Goal: Task Accomplishment & Management: Complete application form

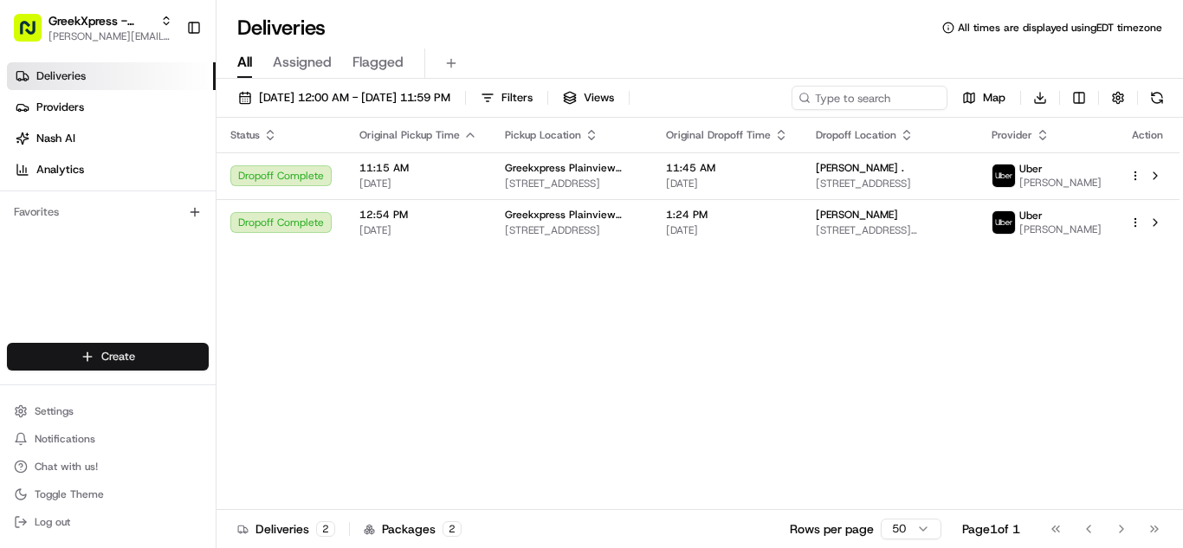
click at [146, 368] on html "GreekXpress - Plainview [EMAIL_ADDRESS][DOMAIN_NAME] Toggle Sidebar Deliveries …" at bounding box center [591, 274] width 1183 height 548
click at [271, 398] on link "Delivery" at bounding box center [313, 388] width 193 height 31
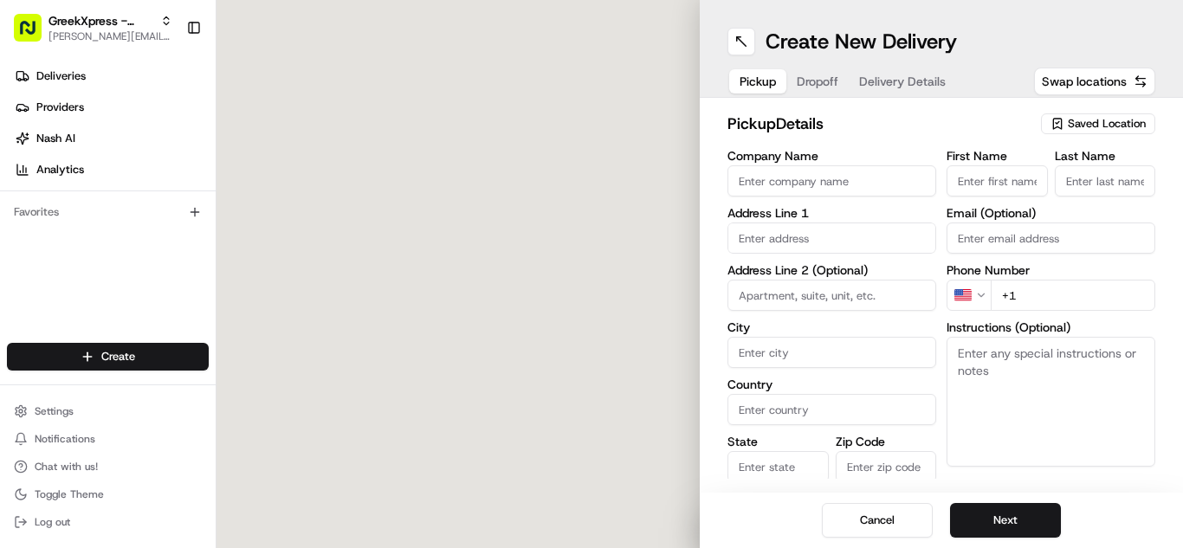
drag, startPoint x: 1100, startPoint y: 127, endPoint x: 1143, endPoint y: 212, distance: 95.3
click at [1101, 126] on span "Saved Location" at bounding box center [1107, 124] width 78 height 16
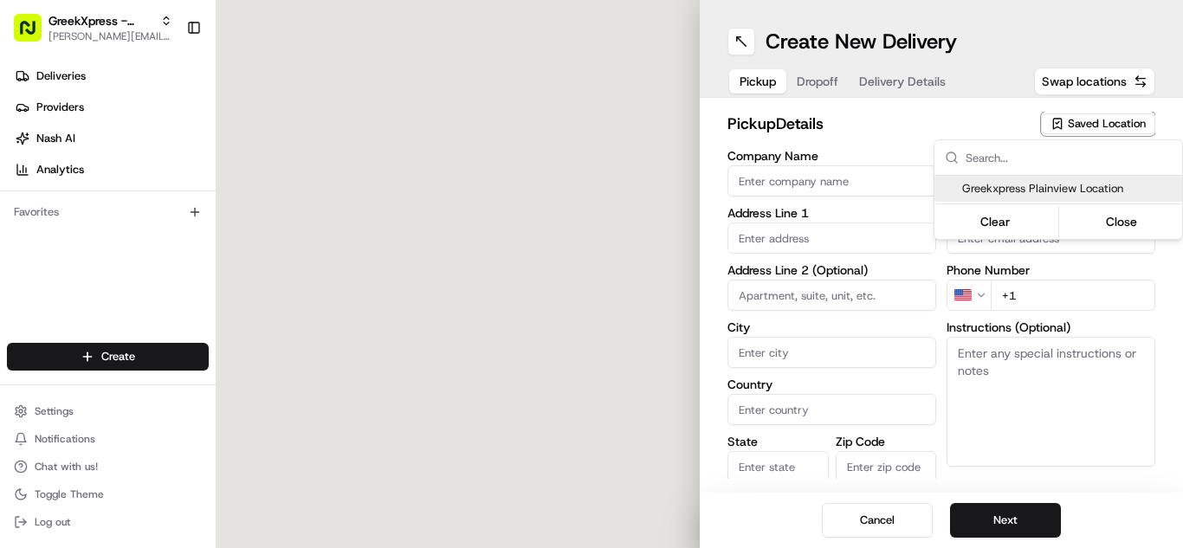
click at [1105, 194] on span "Greekxpress Plainview Location" at bounding box center [1068, 189] width 213 height 16
type input "Greekxpress Plainview Location"
type input "[STREET_ADDRESS]"
type input "Plainview"
type input "US"
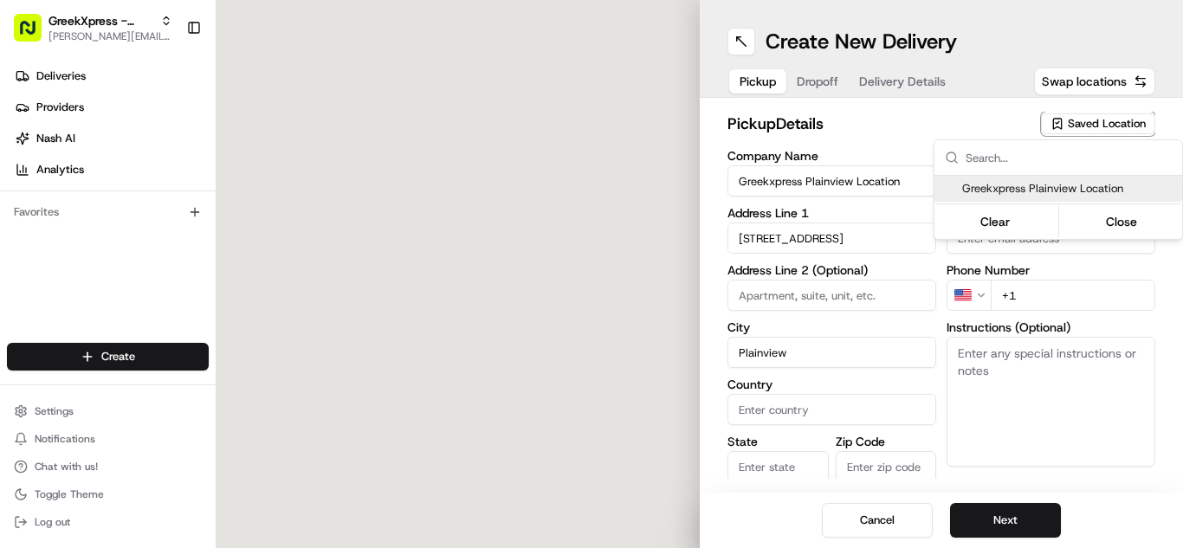
type input "NY"
type input "11803"
type input "Greek"
type input "Xpress"
type input "[PHONE_NUMBER]"
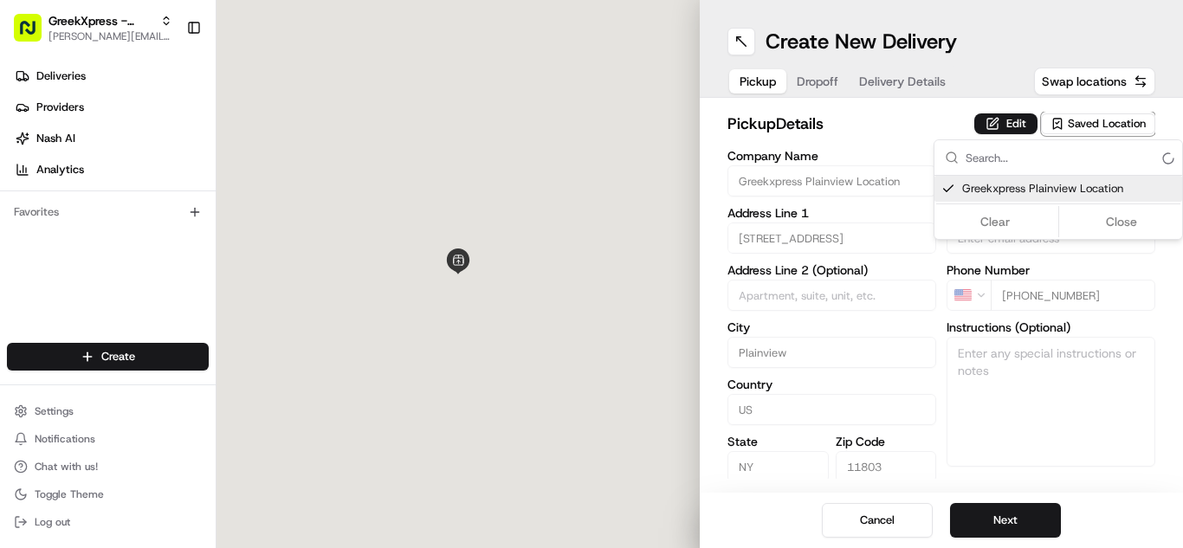
click at [1105, 194] on span "Greekxpress Plainview Location" at bounding box center [1068, 189] width 213 height 16
type input "+1"
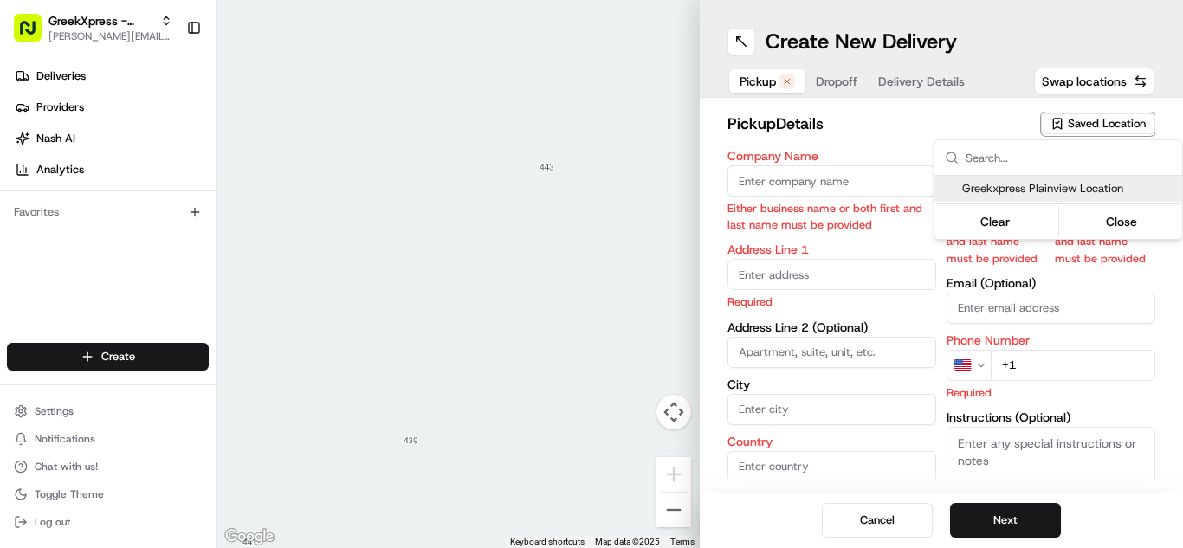
click at [1105, 197] on div "Greekxpress Plainview Location" at bounding box center [1059, 189] width 248 height 26
type input "Greekxpress Plainview Location"
type input "[STREET_ADDRESS]"
type input "Plainview"
type input "US"
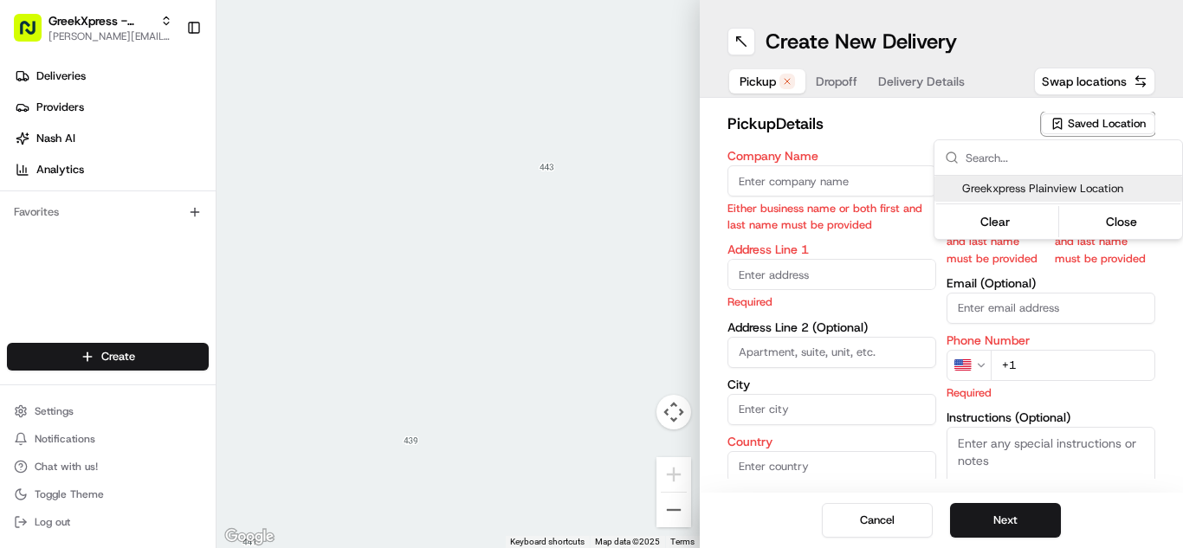
type input "NY"
type input "11803"
type input "Greek"
type input "Xpress"
type input "[PHONE_NUMBER]"
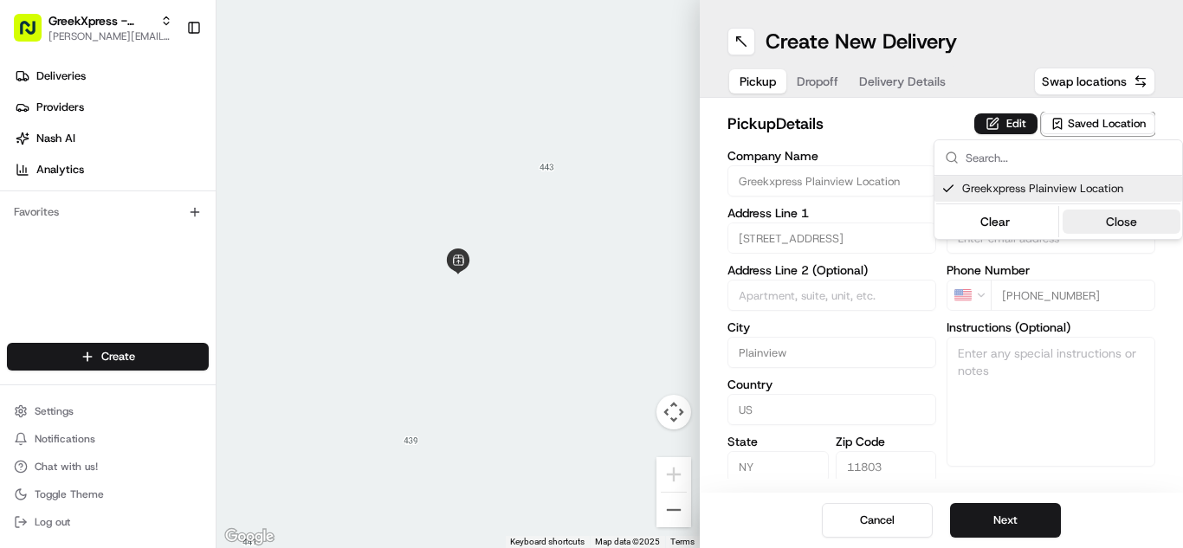
click at [1131, 219] on button "Close" at bounding box center [1122, 222] width 119 height 24
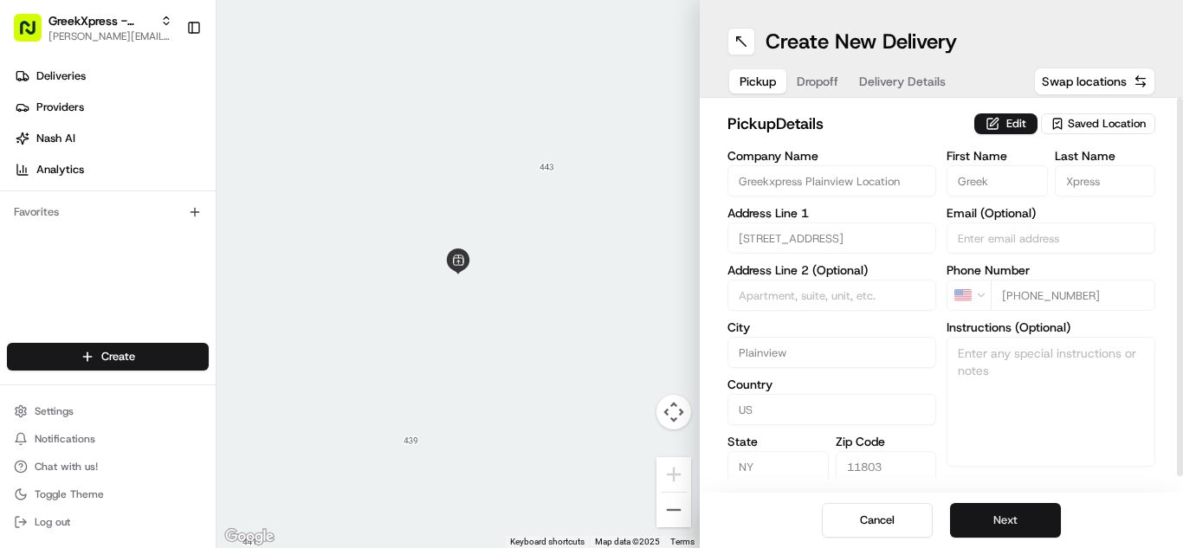
click at [998, 515] on button "Next" at bounding box center [1005, 520] width 111 height 35
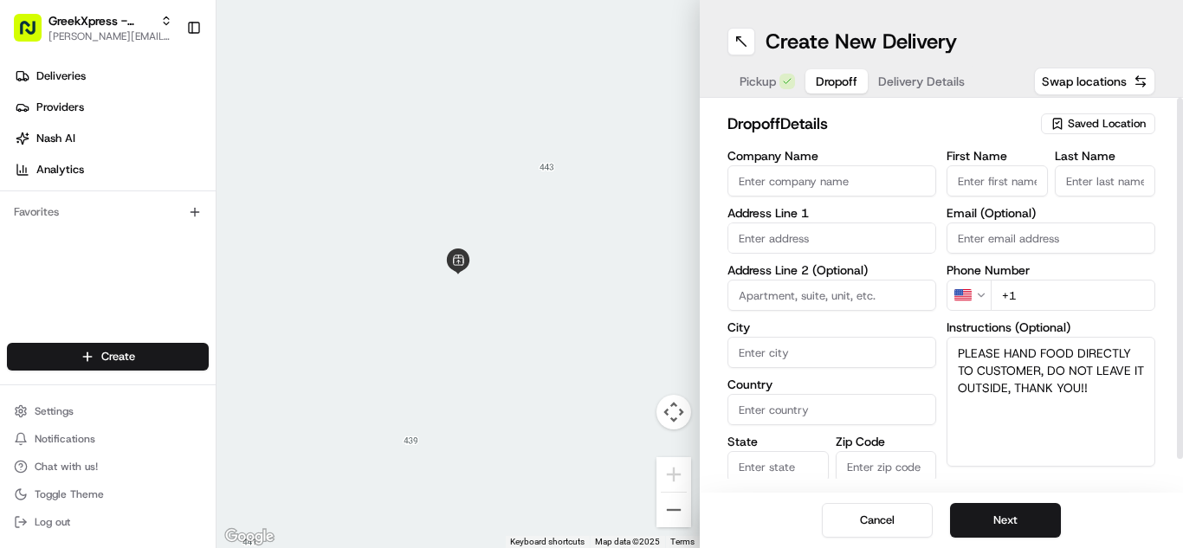
click at [958, 350] on textarea "PLEASE HAND FOOD DIRECTLY TO CUSTOMER, DO NOT LEAVE IT OUTSIDE, THANK YOU!!" at bounding box center [1051, 402] width 209 height 130
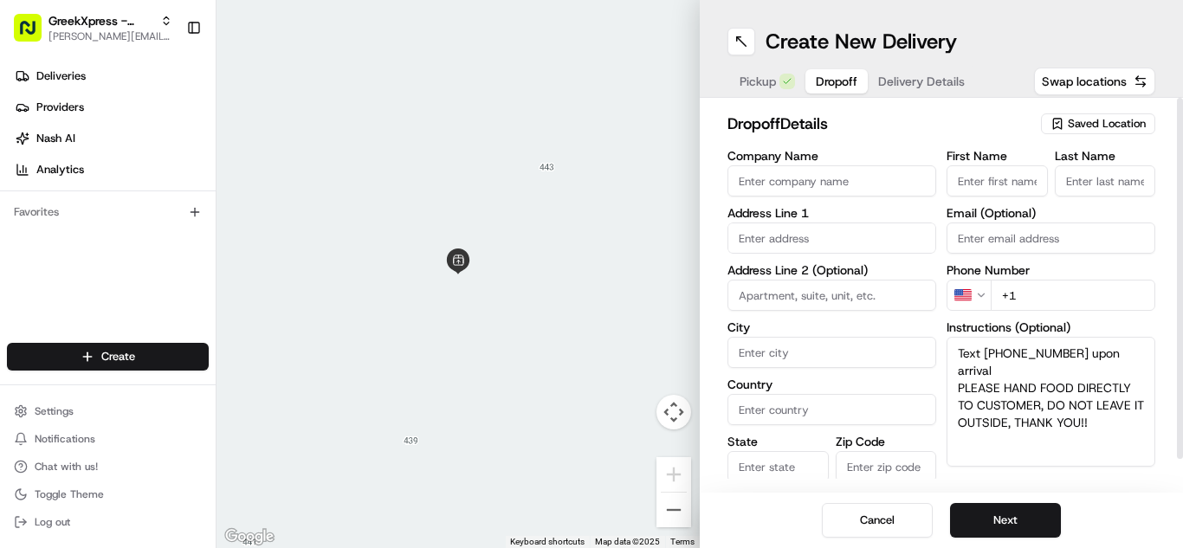
type textarea "Text [PHONE_NUMBER] upon arrival PLEASE HAND FOOD DIRECTLY TO CUSTOMER, DO NOT …"
click at [1109, 487] on div "dropoff Details Saved Location Company Name Address Line 1 Address Line 2 (Opti…" at bounding box center [941, 295] width 483 height 395
click at [1071, 294] on input "+1" at bounding box center [1073, 295] width 165 height 31
type input "[PHONE_NUMBER]"
click at [1040, 179] on input "First Name" at bounding box center [997, 180] width 101 height 31
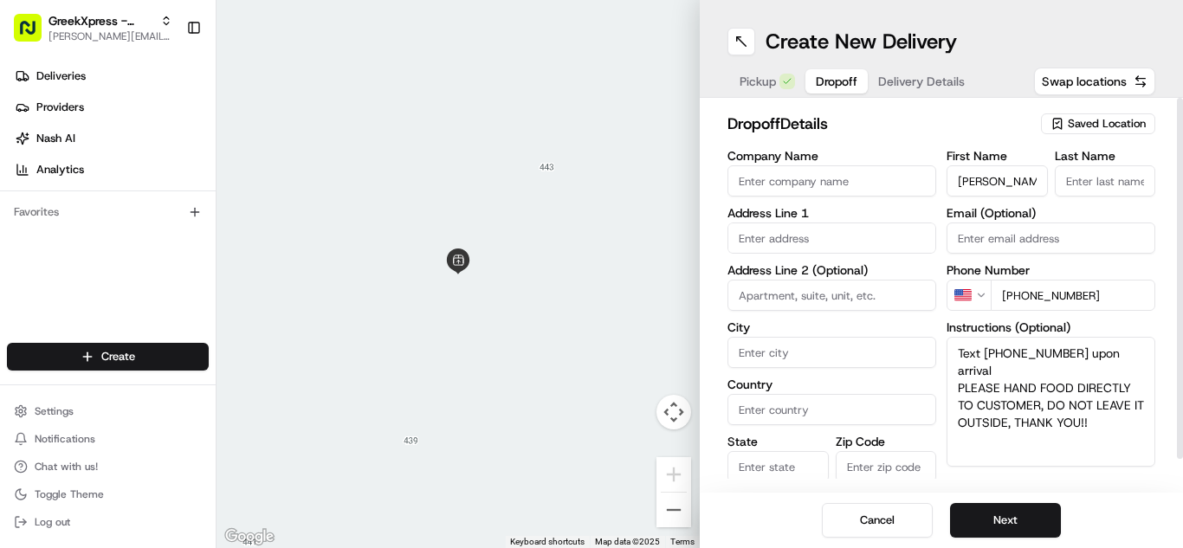
type input "[PERSON_NAME]"
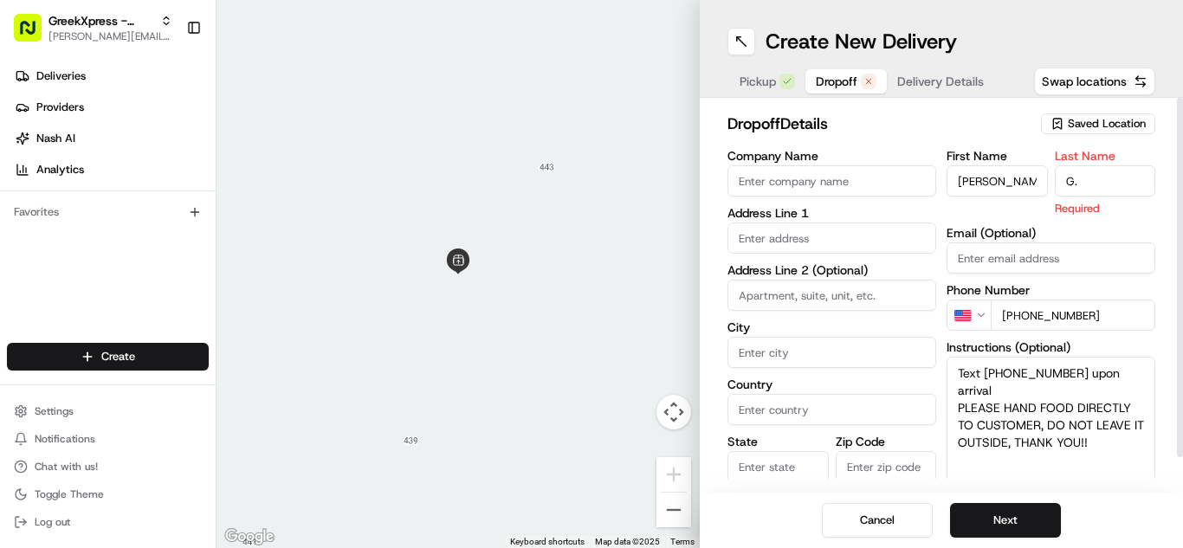
type input "G."
click at [1020, 137] on div "dropoff Details Saved Location" at bounding box center [942, 127] width 428 height 31
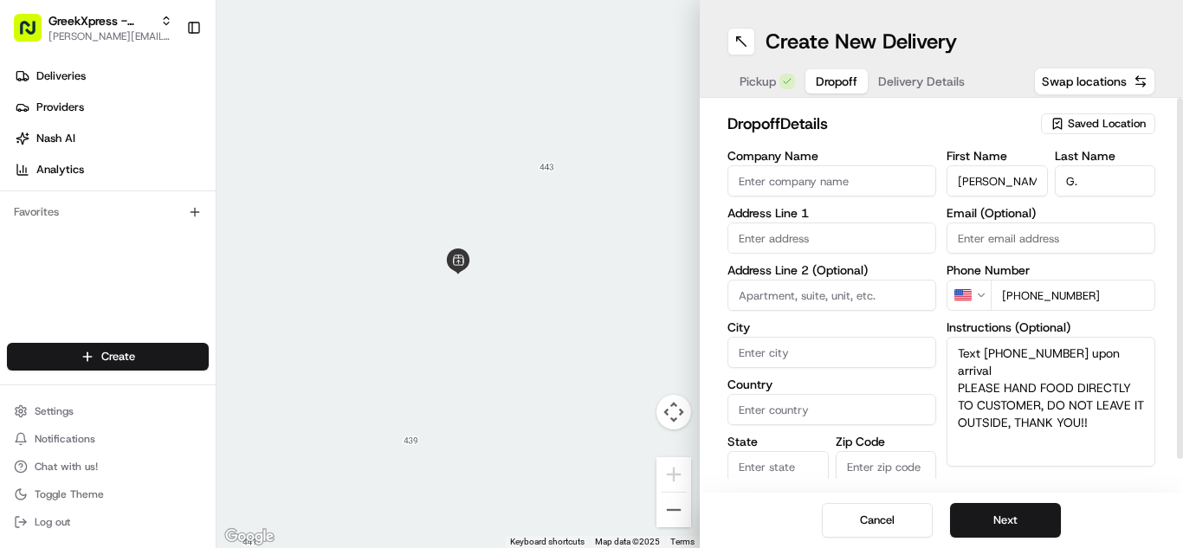
click at [884, 294] on input at bounding box center [832, 295] width 209 height 31
click at [890, 235] on input "text" at bounding box center [832, 238] width 209 height 31
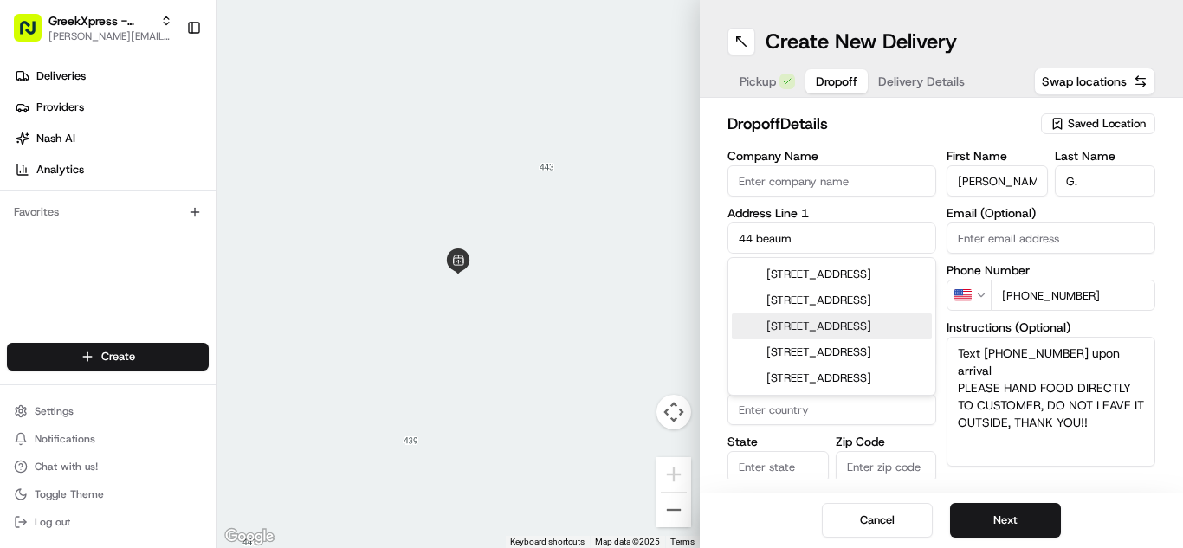
click at [906, 340] on div "[STREET_ADDRESS]" at bounding box center [832, 327] width 200 height 26
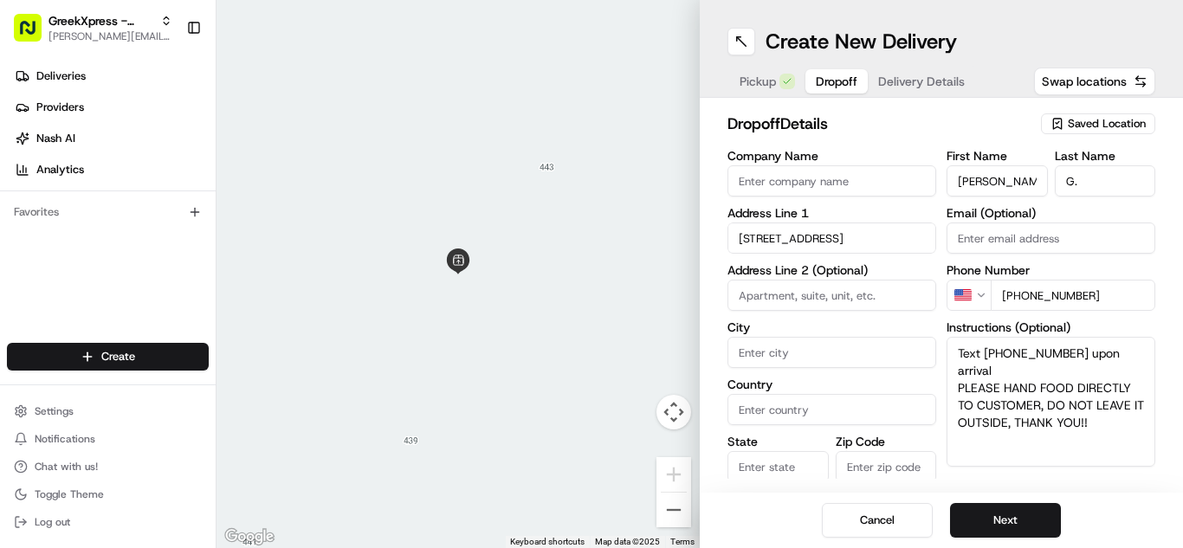
type input "[STREET_ADDRESS]"
type input "Plainview"
type input "[GEOGRAPHIC_DATA]"
type input "NY"
type input "11803"
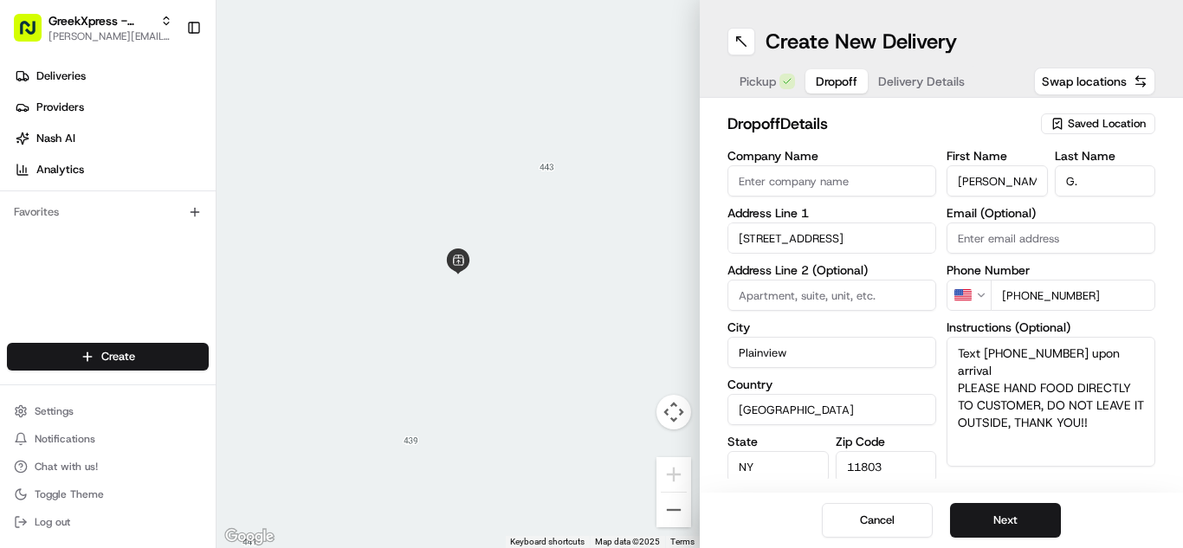
type input "[STREET_ADDRESS]"
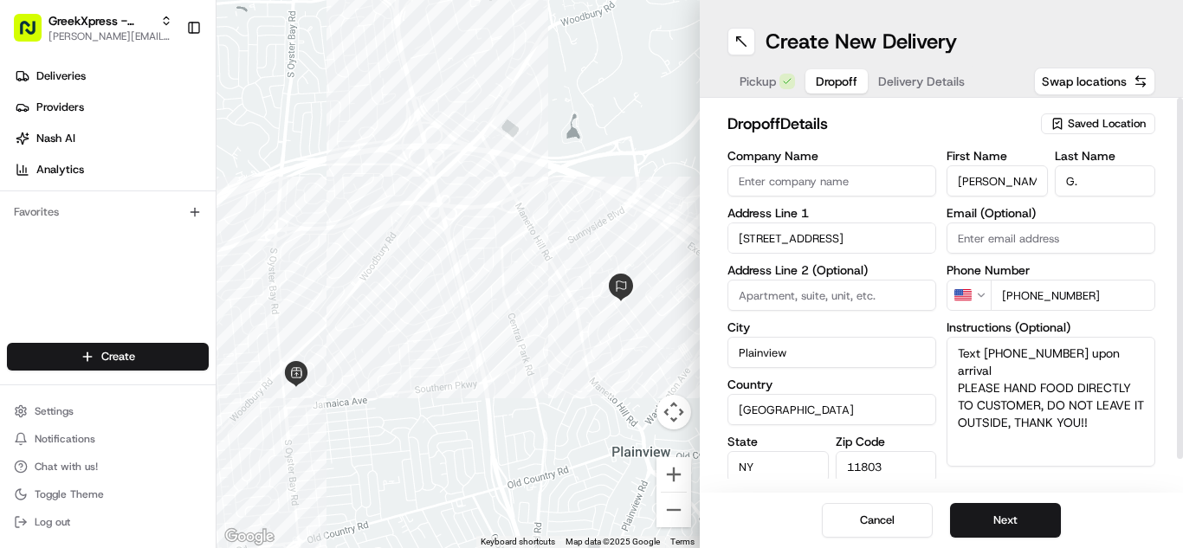
click at [975, 121] on h2 "dropoff Details" at bounding box center [879, 124] width 303 height 24
click at [1026, 519] on button "Next" at bounding box center [1005, 520] width 111 height 35
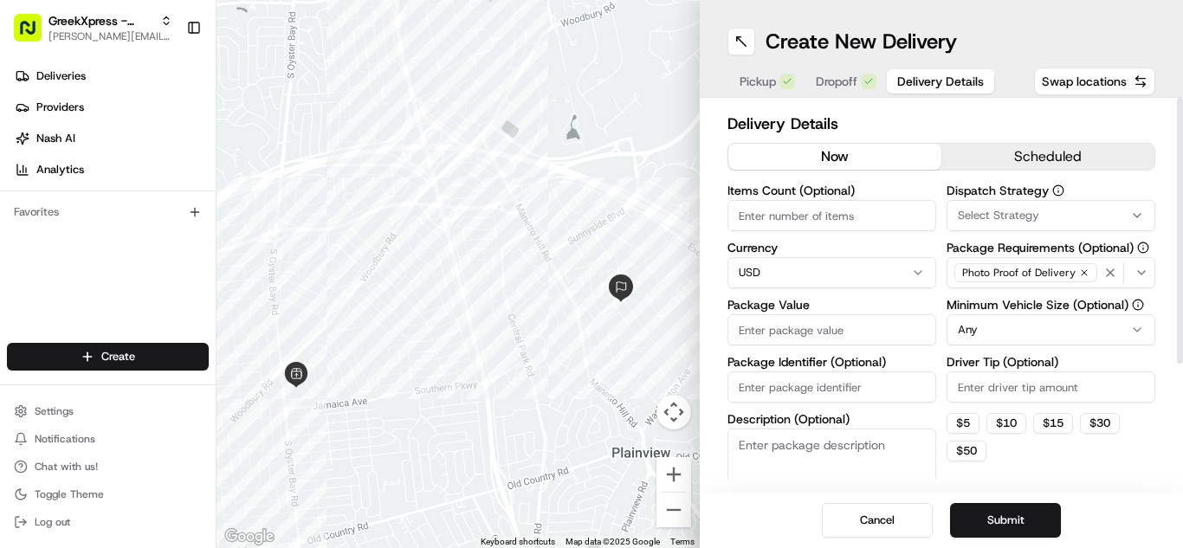
click at [893, 337] on input "Package Value" at bounding box center [832, 329] width 209 height 31
type input "60.10"
click at [1037, 322] on html "GreekXpress - Plainview [EMAIL_ADDRESS][DOMAIN_NAME] Toggle Sidebar Deliveries …" at bounding box center [591, 274] width 1183 height 548
click at [1016, 389] on input "Driver Tip (Optional)" at bounding box center [1051, 387] width 209 height 31
type input "9.79"
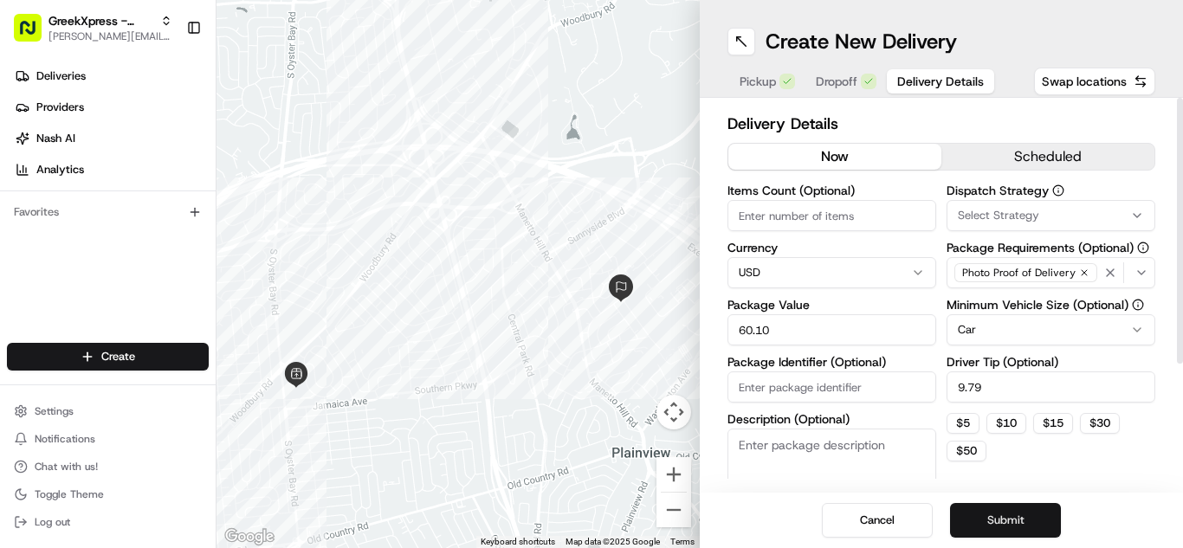
click at [1019, 528] on button "Submit" at bounding box center [1005, 520] width 111 height 35
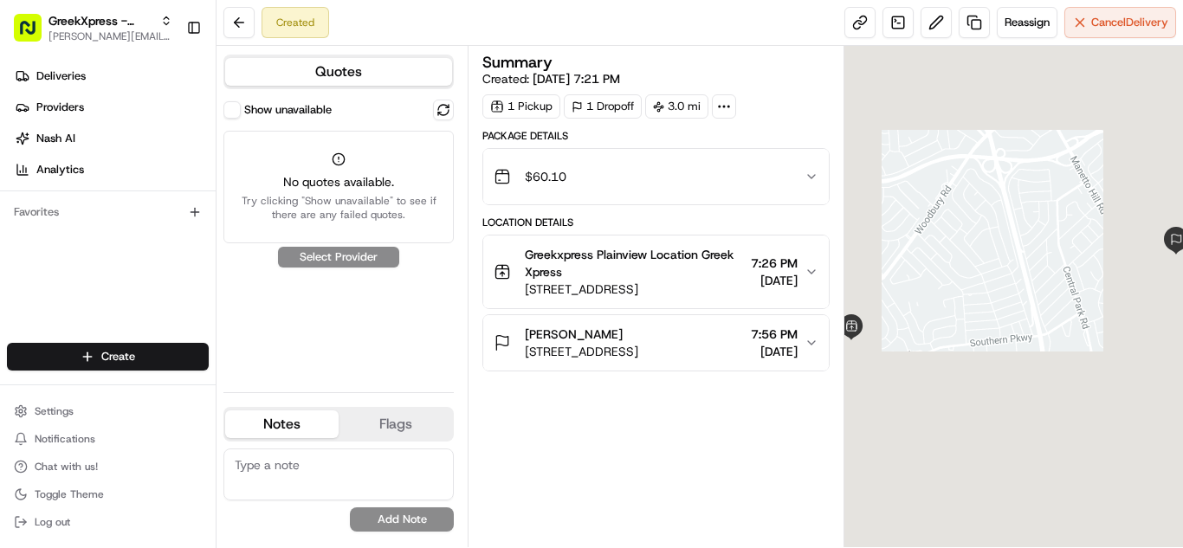
click at [301, 171] on div "No quotes available. Try clicking "Show unavailable" to see if there are any fa…" at bounding box center [338, 187] width 230 height 113
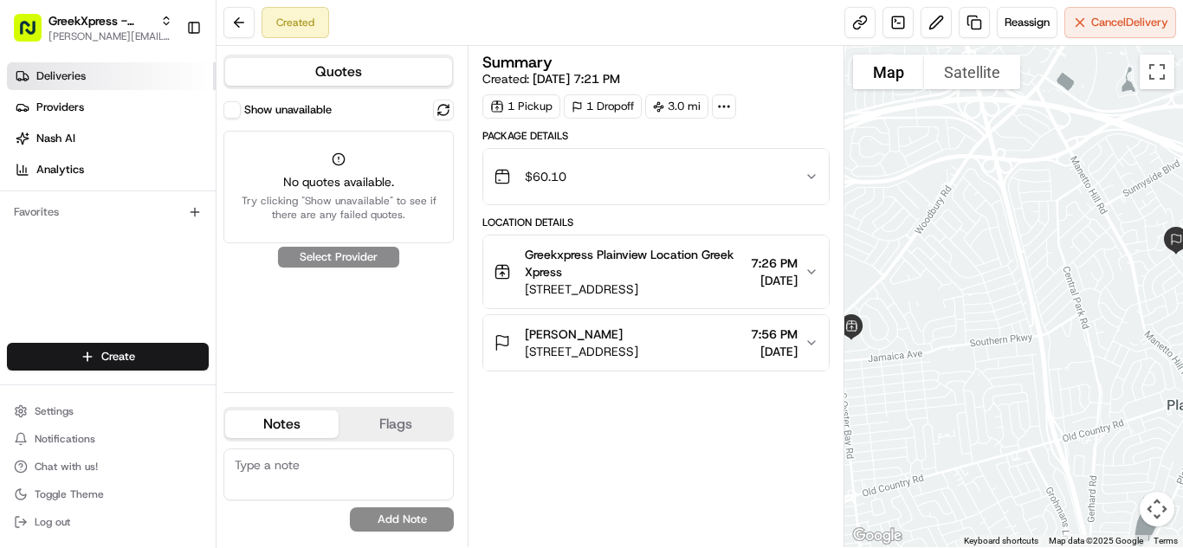
click at [111, 81] on link "Deliveries" at bounding box center [111, 76] width 209 height 28
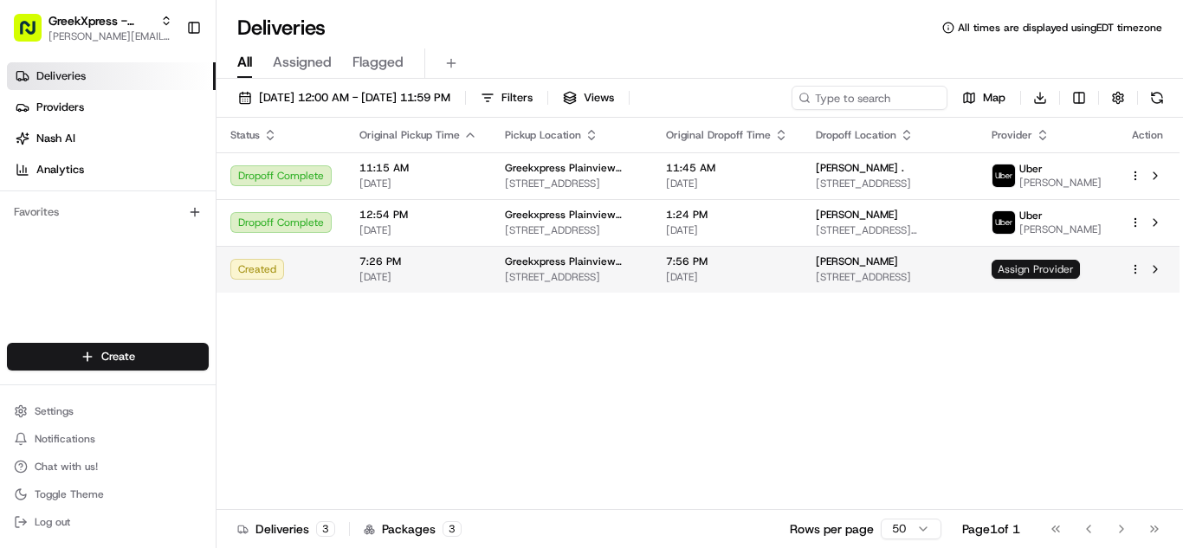
click at [1053, 278] on span "Assign Provider" at bounding box center [1036, 269] width 88 height 19
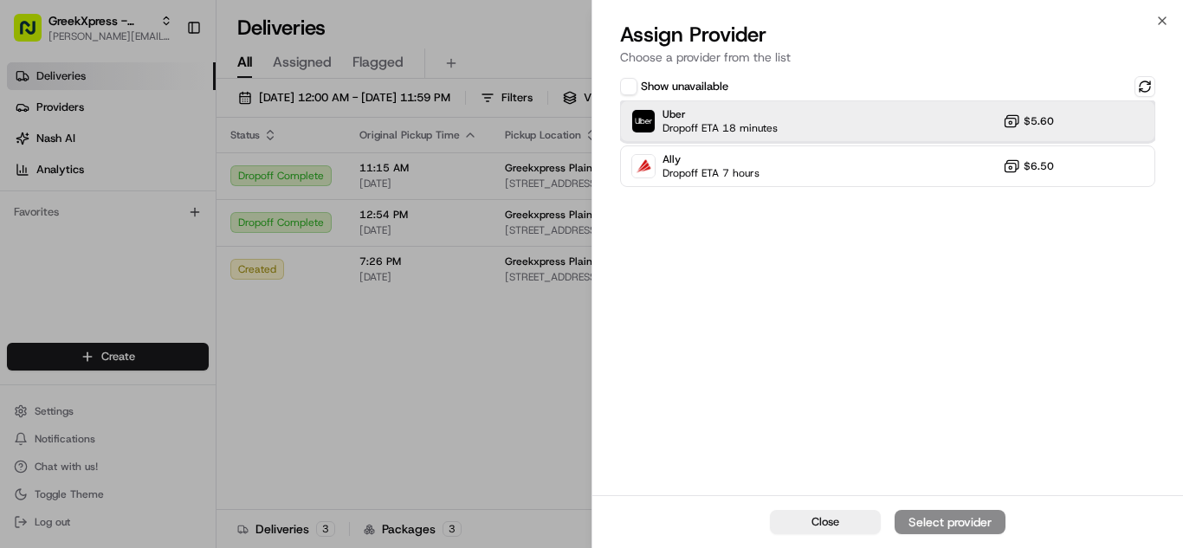
click at [748, 135] on div "Uber Dropoff ETA 18 minutes $5.60" at bounding box center [887, 121] width 535 height 42
click at [967, 503] on div "Close Assign Provider" at bounding box center [887, 521] width 591 height 53
click at [968, 528] on div "Assign Provider" at bounding box center [950, 522] width 85 height 17
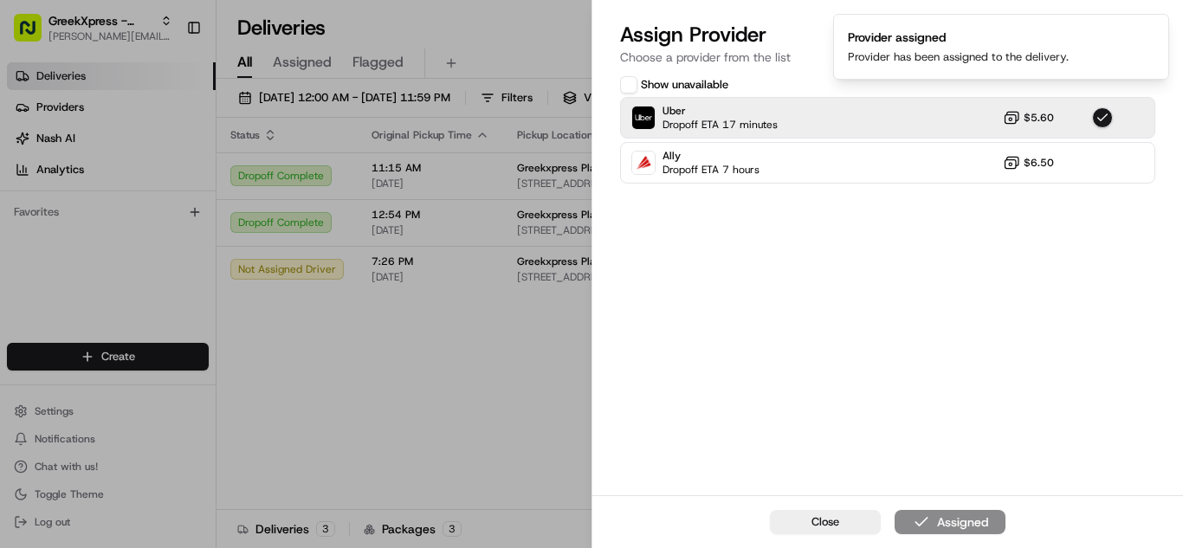
drag, startPoint x: 968, startPoint y: 528, endPoint x: 42, endPoint y: 369, distance: 940.4
click at [461, 442] on body "GreekXpress - Plainview [EMAIL_ADDRESS][DOMAIN_NAME] Toggle Sidebar Deliveries …" at bounding box center [591, 274] width 1183 height 548
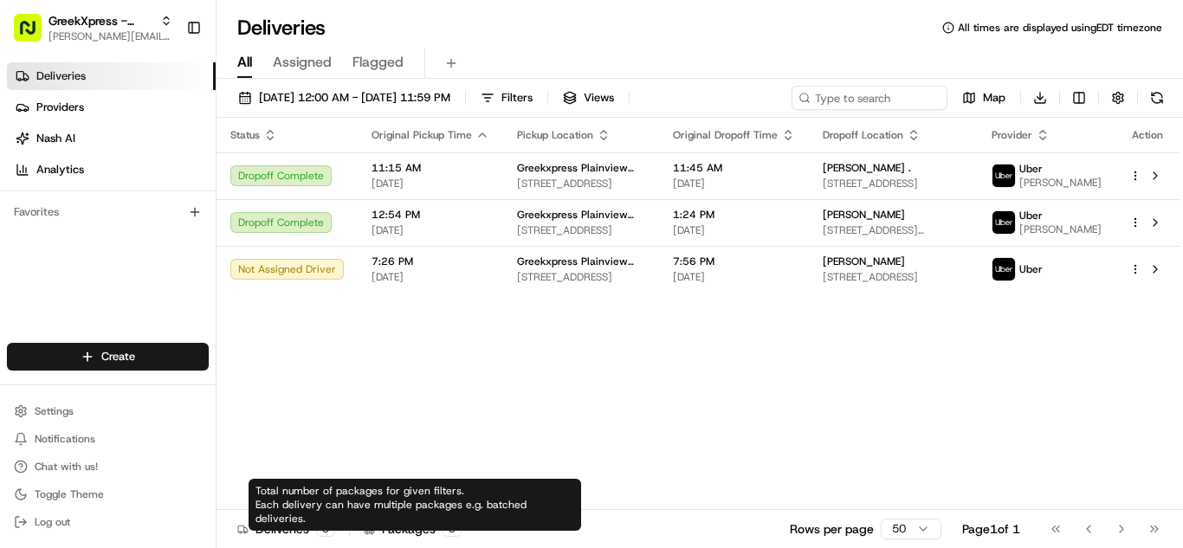
click at [443, 399] on div "Status Original Pickup Time Pickup Location Original Dropoff Time Dropoff Locat…" at bounding box center [698, 314] width 963 height 392
